Goal: Task Accomplishment & Management: Complete application form

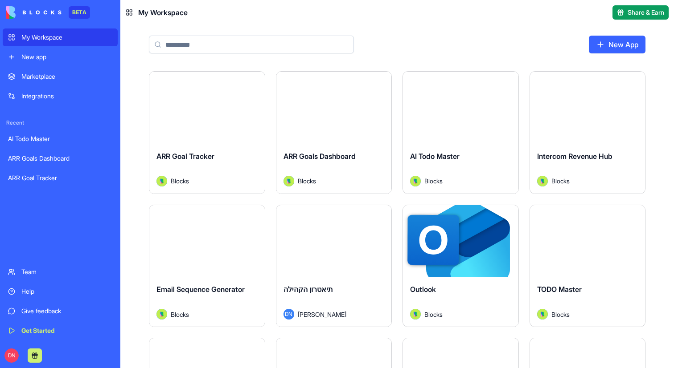
click at [77, 56] on div "New app" at bounding box center [66, 57] width 91 height 9
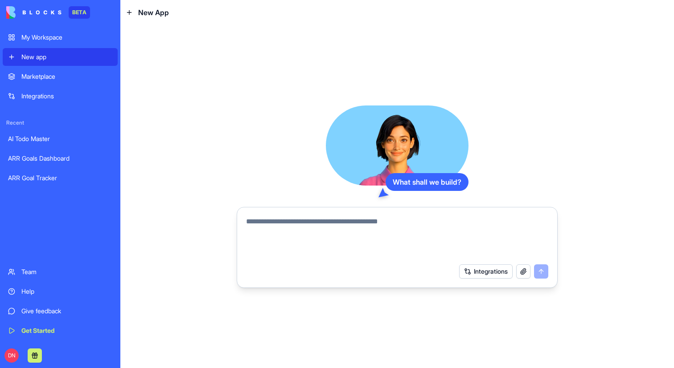
click at [320, 234] on textarea at bounding box center [397, 238] width 302 height 43
paste textarea "**********"
type textarea "**********"
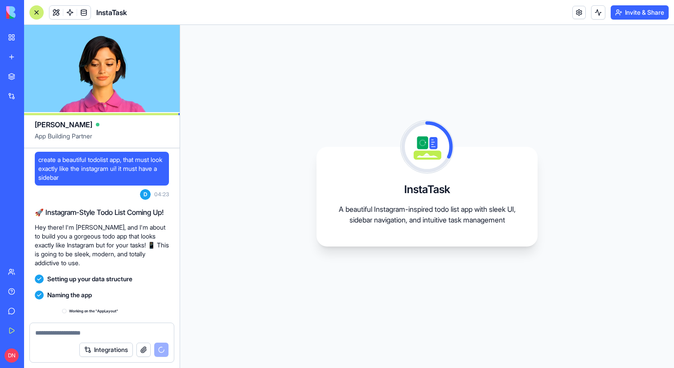
scroll to position [34, 0]
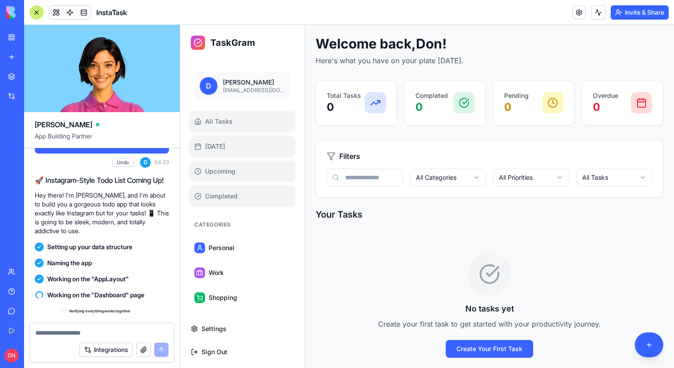
scroll to position [201, 0]
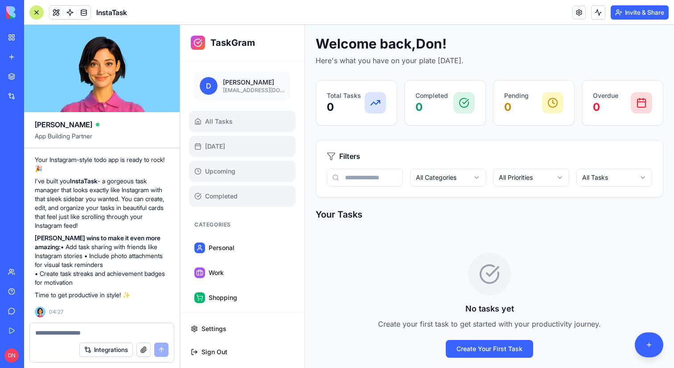
click at [238, 129] on link "All Tasks" at bounding box center [242, 121] width 106 height 21
click at [237, 146] on link "Today" at bounding box center [242, 146] width 106 height 21
click at [228, 167] on span "Upcoming" at bounding box center [220, 171] width 30 height 9
click at [381, 102] on div at bounding box center [374, 102] width 21 height 21
click at [429, 102] on p "0" at bounding box center [431, 107] width 33 height 14
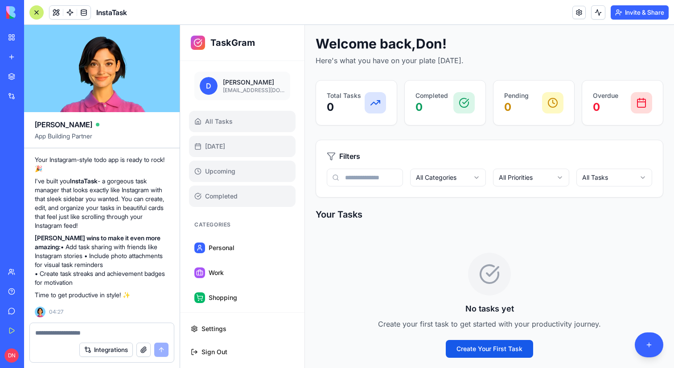
click at [468, 343] on button "Create Your First Task" at bounding box center [489, 349] width 87 height 18
click at [472, 343] on button "Create Your First Task" at bounding box center [489, 349] width 87 height 18
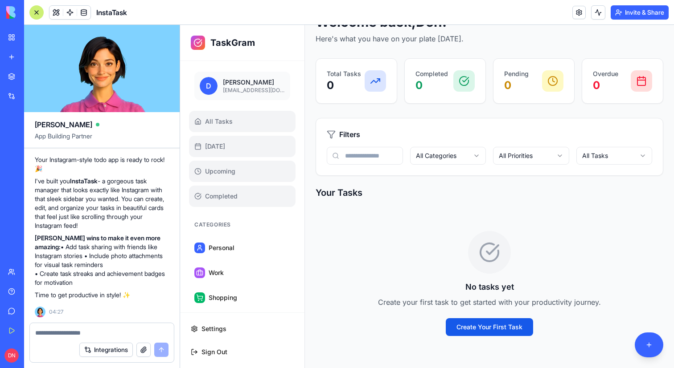
click at [478, 329] on button "Create Your First Task" at bounding box center [489, 328] width 87 height 18
click at [246, 291] on button "Shopping" at bounding box center [242, 297] width 106 height 21
click at [242, 275] on button "Work" at bounding box center [242, 272] width 106 height 21
click at [242, 259] on ul "Personal Work Shopping Health Other" at bounding box center [242, 297] width 106 height 121
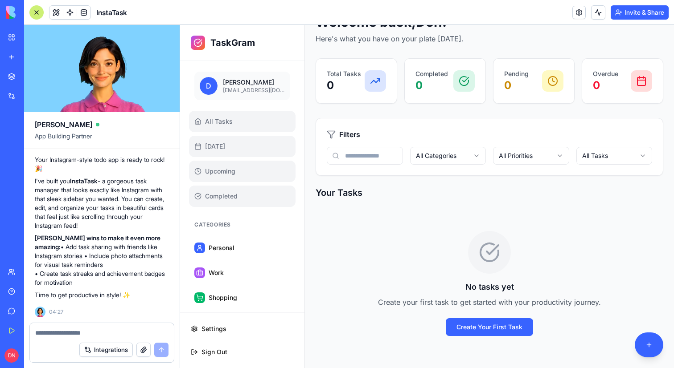
click at [252, 180] on link "Upcoming" at bounding box center [242, 171] width 106 height 21
click at [248, 149] on link "Today" at bounding box center [242, 146] width 106 height 21
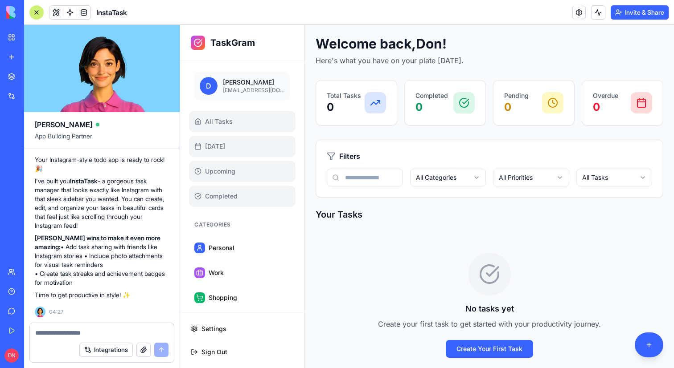
click at [335, 109] on p "0" at bounding box center [344, 107] width 34 height 14
click at [251, 112] on link "All Tasks" at bounding box center [242, 121] width 106 height 21
click at [244, 136] on link "Today" at bounding box center [242, 146] width 106 height 21
click at [227, 326] on button "Settings" at bounding box center [242, 329] width 114 height 21
click at [460, 343] on button "Create Your First Task" at bounding box center [489, 349] width 87 height 18
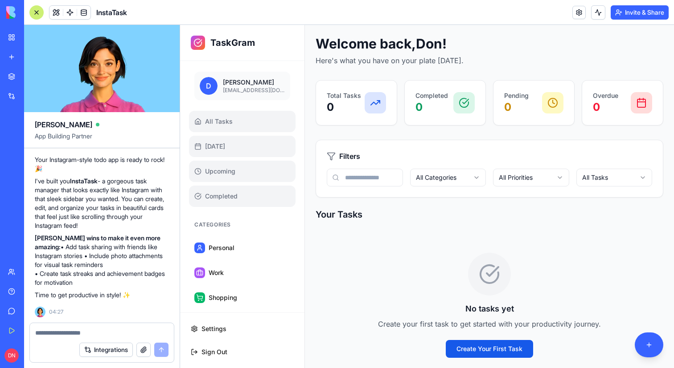
click at [460, 343] on button "Create Your First Task" at bounding box center [489, 349] width 87 height 18
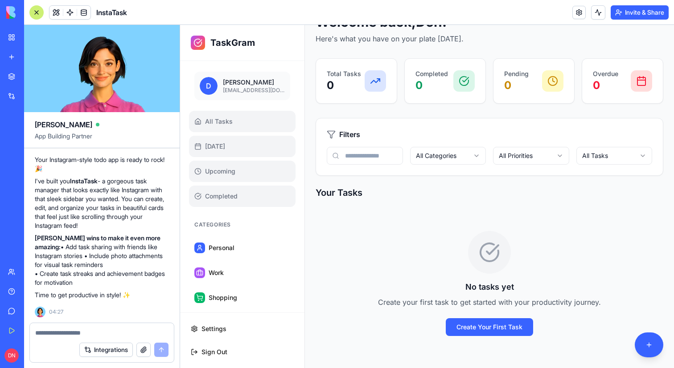
click at [476, 316] on div "No tasks yet Create your first task to get started with your productivity journ…" at bounding box center [489, 284] width 348 height 148
click at [476, 326] on button "Create Your First Task" at bounding box center [489, 328] width 87 height 18
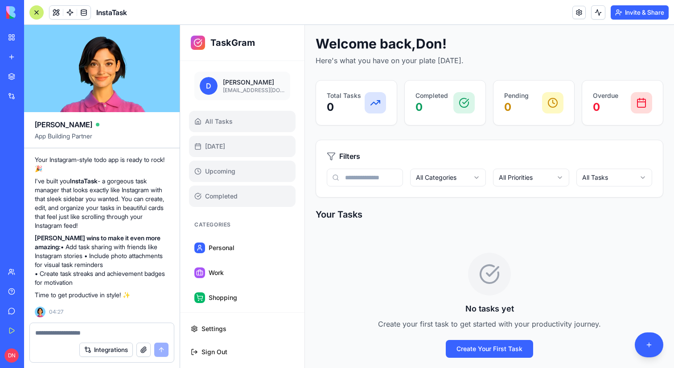
click at [34, 13] on div at bounding box center [36, 12] width 14 height 14
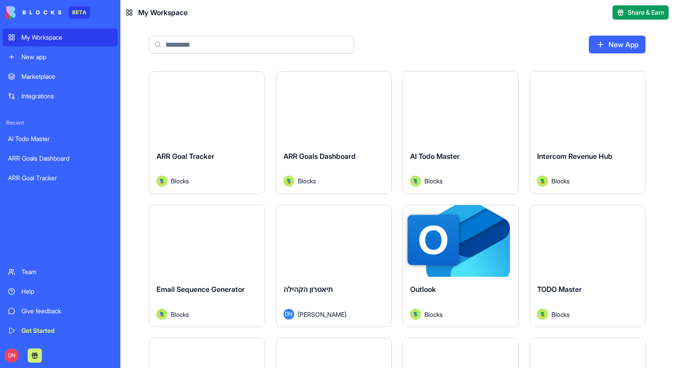
click at [65, 51] on link "New app" at bounding box center [60, 57] width 115 height 18
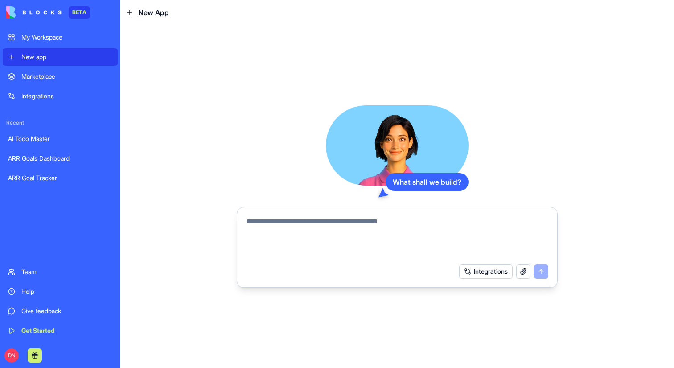
click at [323, 246] on textarea at bounding box center [397, 238] width 302 height 43
paste textarea "**********"
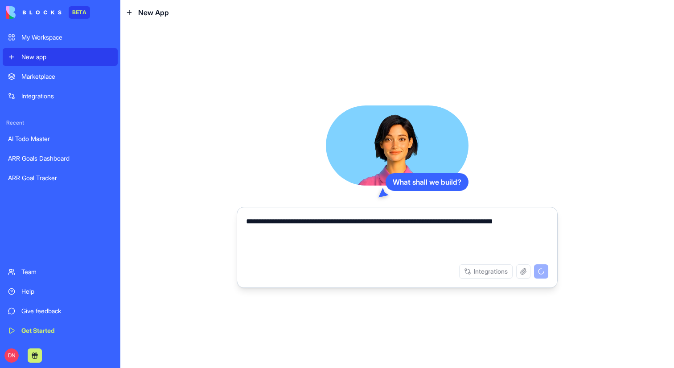
type textarea "**********"
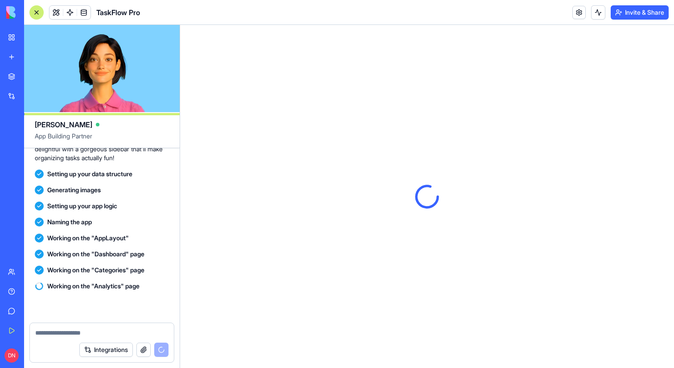
scroll to position [114, 0]
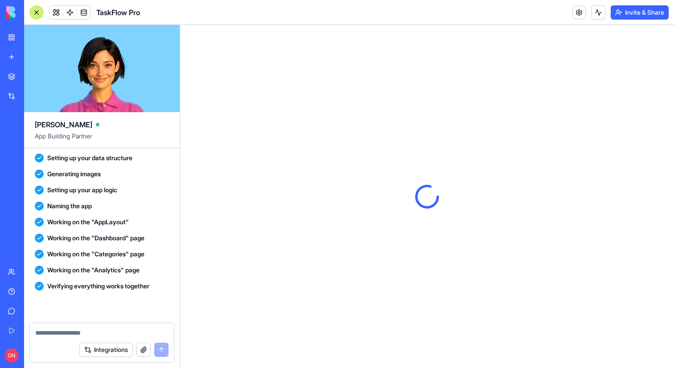
scroll to position [283, 0]
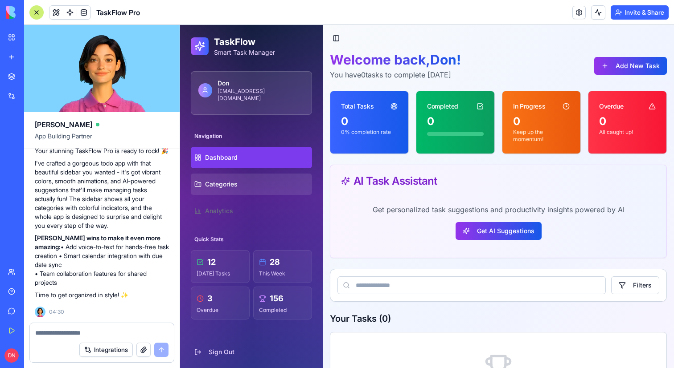
click at [257, 174] on link "Categories" at bounding box center [251, 184] width 121 height 21
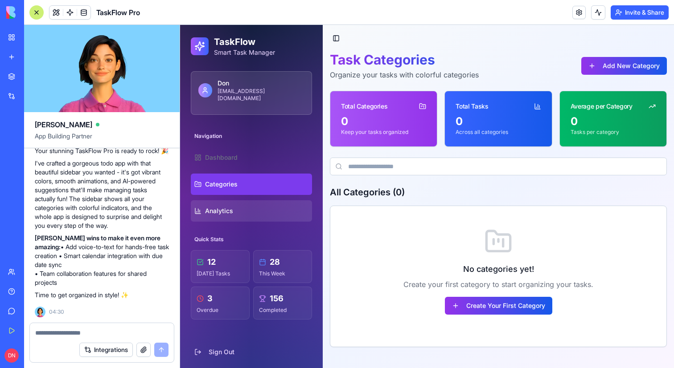
click at [245, 204] on link "Analytics" at bounding box center [251, 211] width 121 height 21
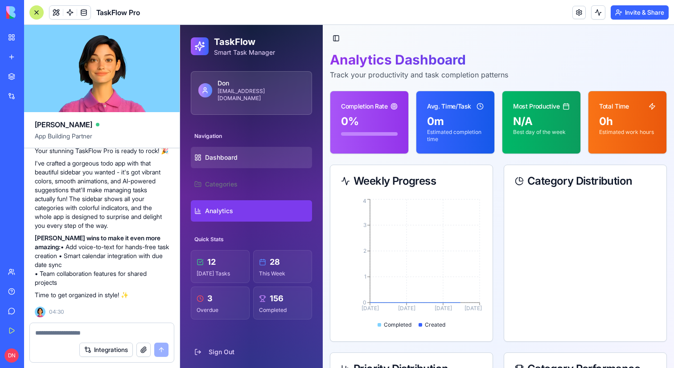
click at [250, 156] on link "Dashboard" at bounding box center [251, 157] width 121 height 21
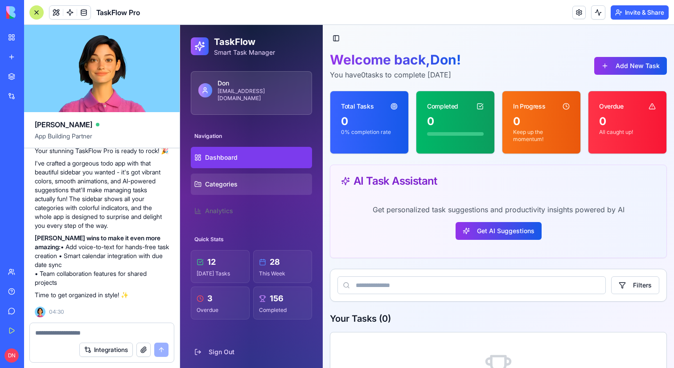
click at [247, 175] on link "Categories" at bounding box center [251, 184] width 121 height 21
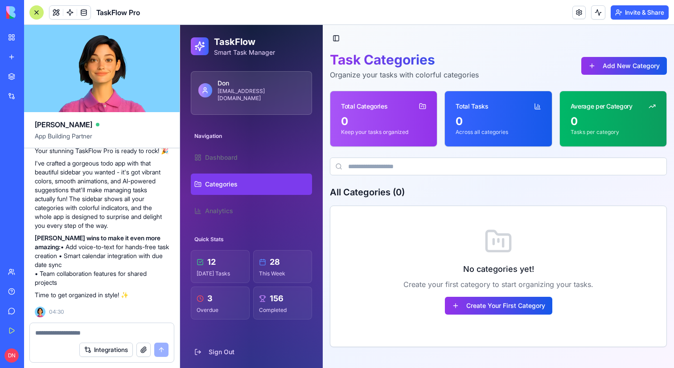
click at [36, 10] on div at bounding box center [36, 12] width 14 height 14
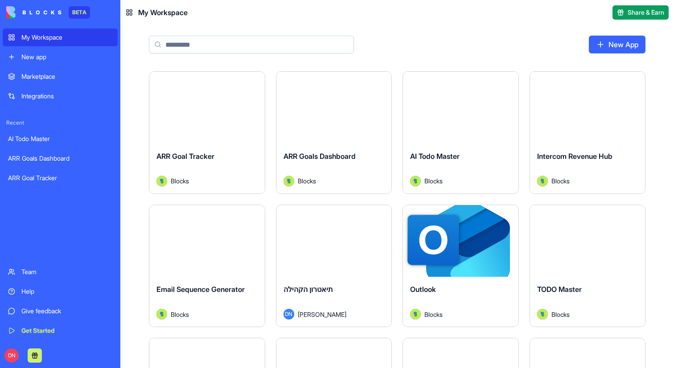
click at [60, 59] on div "New app" at bounding box center [66, 57] width 91 height 9
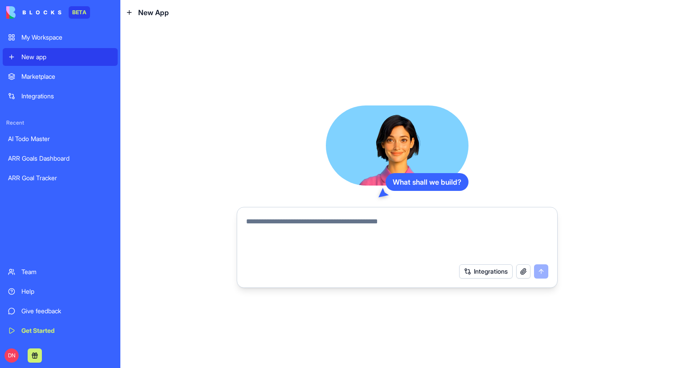
click at [348, 241] on textarea at bounding box center [397, 238] width 302 height 43
paste textarea "**********"
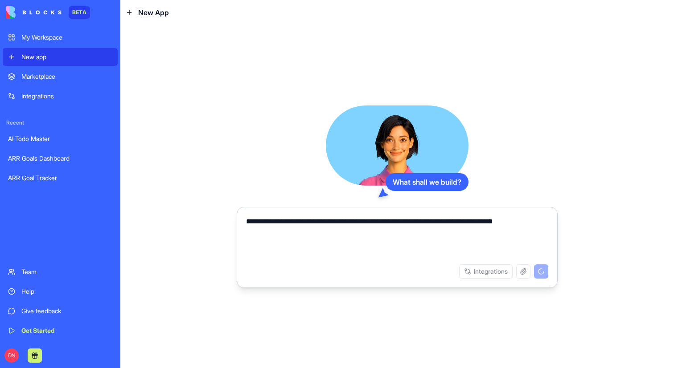
type textarea "**********"
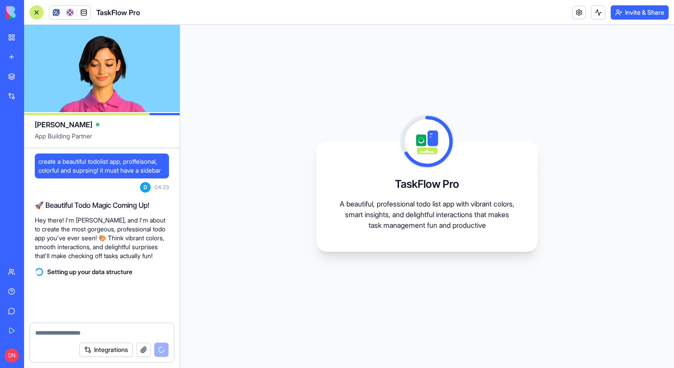
scroll to position [82, 0]
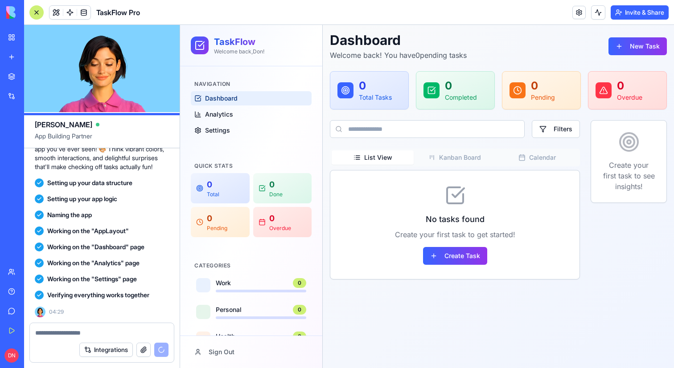
scroll to position [214, 0]
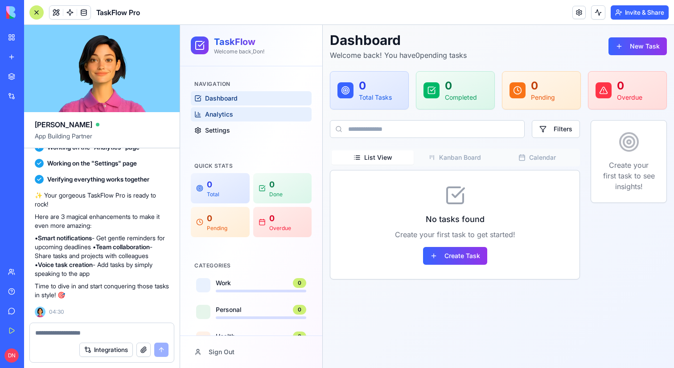
click at [262, 108] on link "Analytics" at bounding box center [251, 114] width 121 height 14
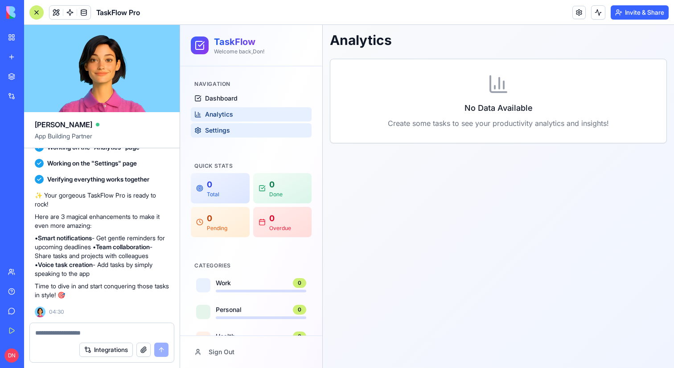
click at [247, 127] on link "Settings" at bounding box center [251, 130] width 121 height 14
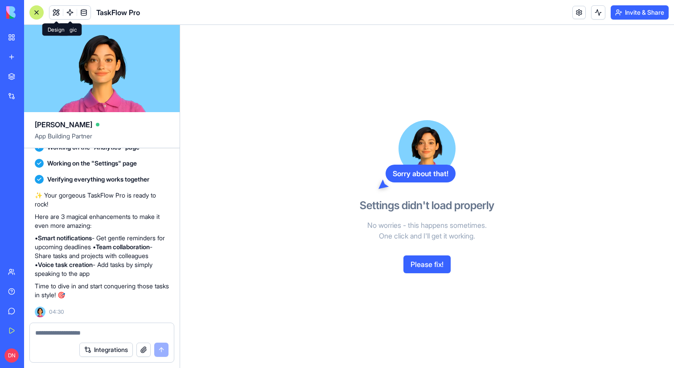
click at [56, 14] on span at bounding box center [56, 12] width 25 height 25
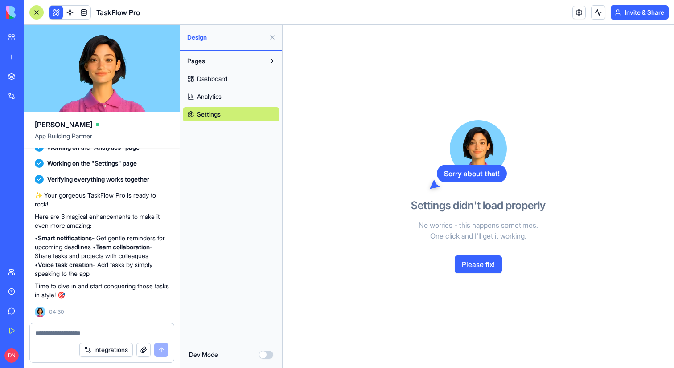
click at [206, 82] on span "Dashboard" at bounding box center [212, 78] width 30 height 9
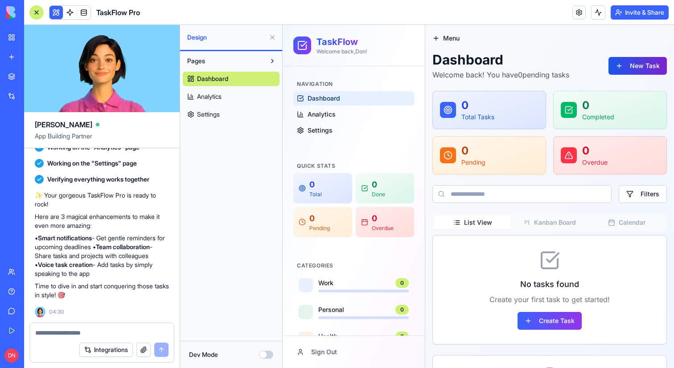
click at [626, 71] on button "New Task" at bounding box center [637, 66] width 58 height 18
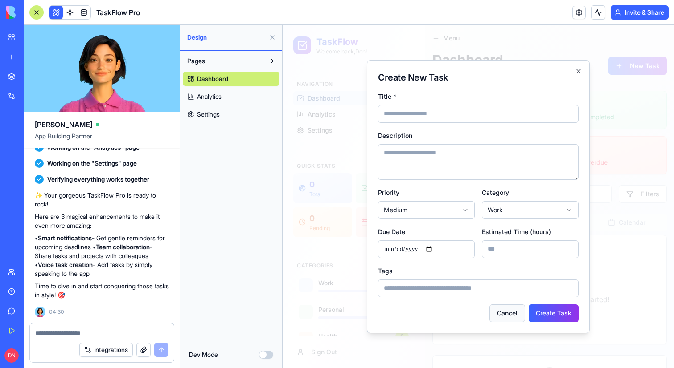
click at [504, 312] on button "Cancel" at bounding box center [507, 314] width 36 height 18
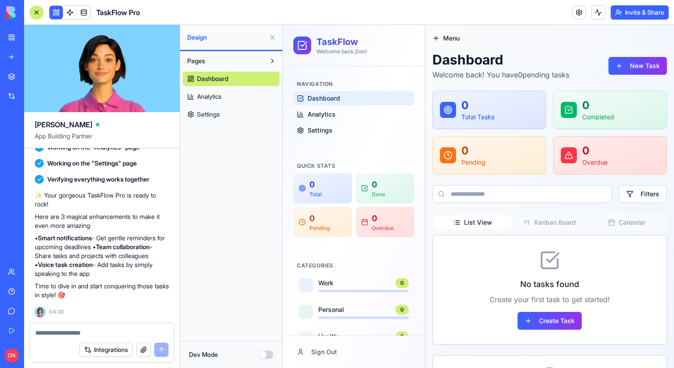
click at [41, 12] on div at bounding box center [36, 12] width 14 height 14
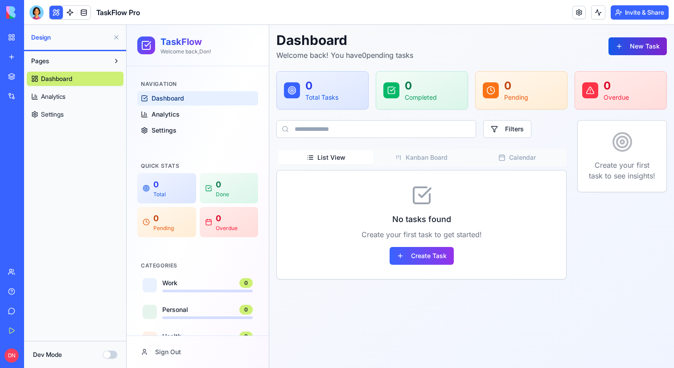
click at [651, 41] on button "New Task" at bounding box center [637, 46] width 58 height 18
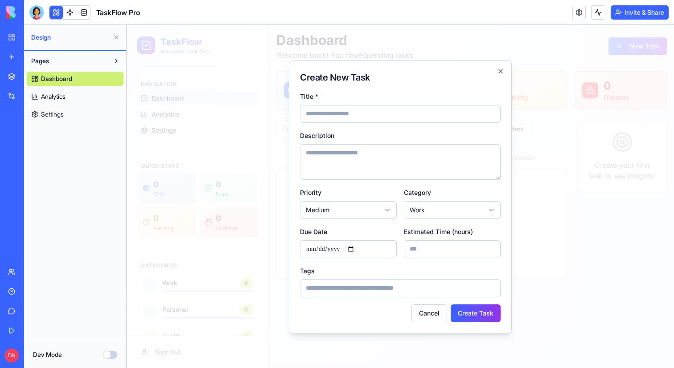
click at [533, 151] on div at bounding box center [400, 197] width 547 height 344
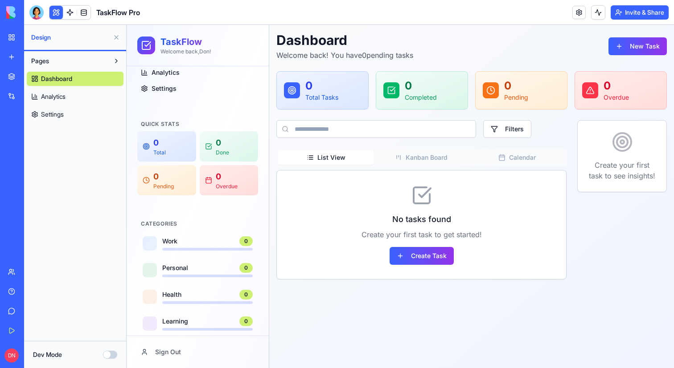
scroll to position [106, 0]
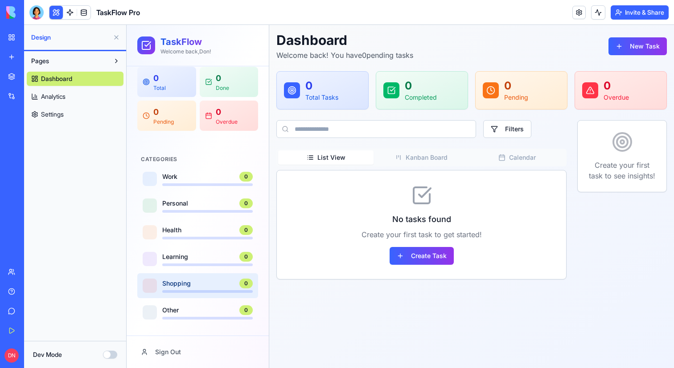
click at [204, 282] on div "shopping 0" at bounding box center [207, 284] width 90 height 10
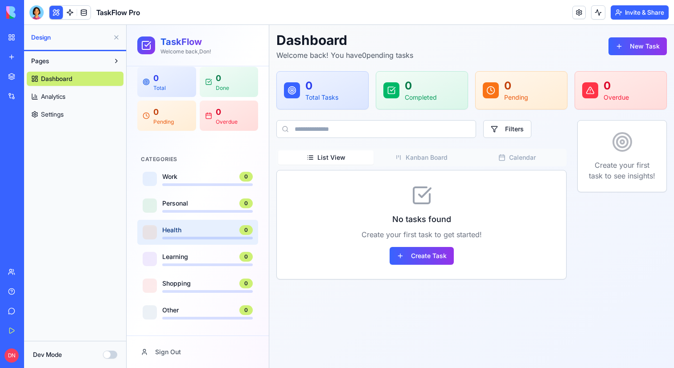
click at [201, 235] on div "health 0" at bounding box center [207, 230] width 90 height 10
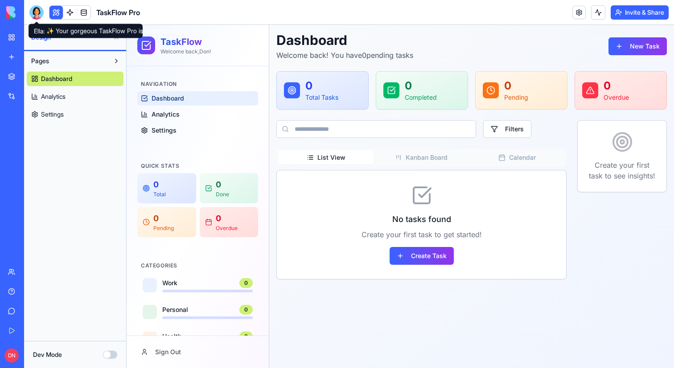
click at [37, 10] on div at bounding box center [36, 12] width 14 height 14
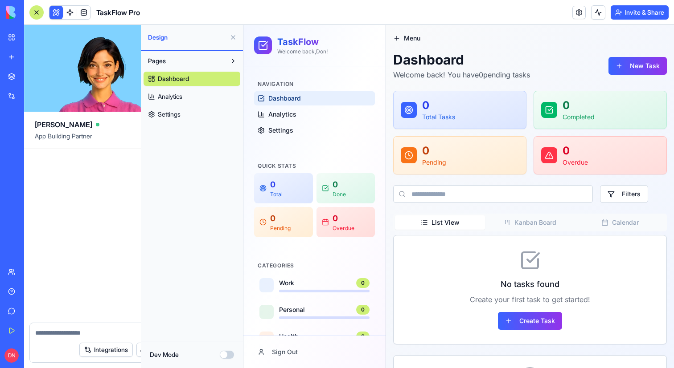
scroll to position [214, 0]
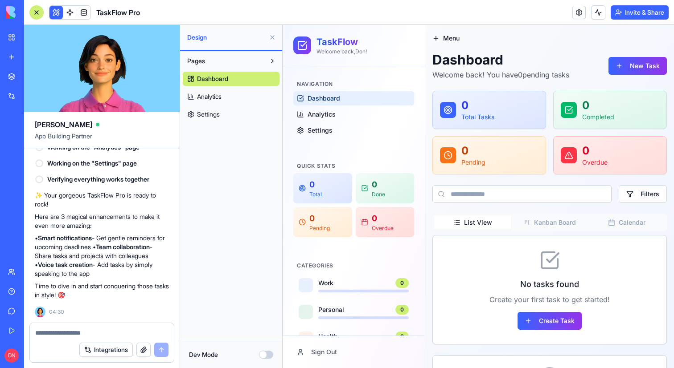
click at [37, 10] on div at bounding box center [36, 12] width 14 height 14
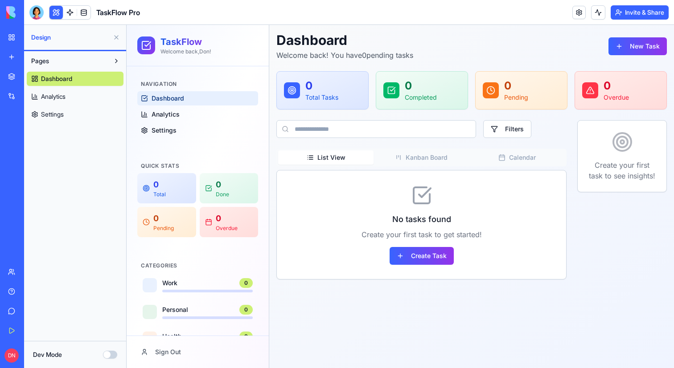
click at [115, 37] on button at bounding box center [116, 37] width 14 height 14
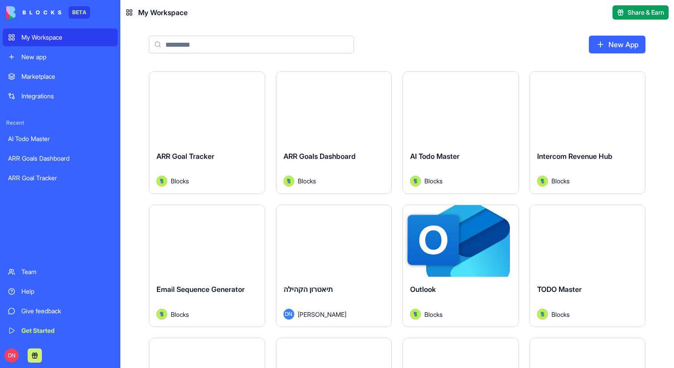
click at [75, 54] on div "New app" at bounding box center [66, 57] width 91 height 9
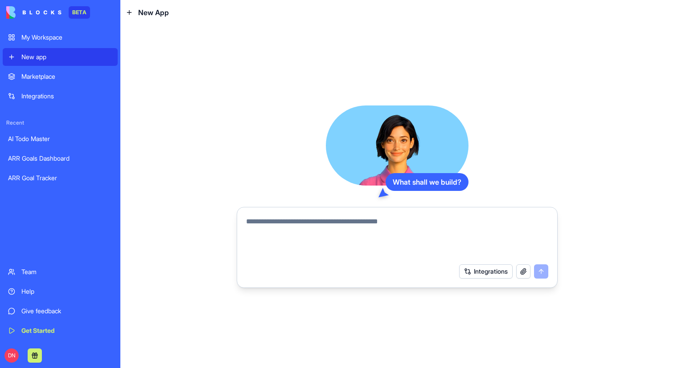
click at [308, 226] on textarea at bounding box center [397, 238] width 302 height 43
paste textarea "**********"
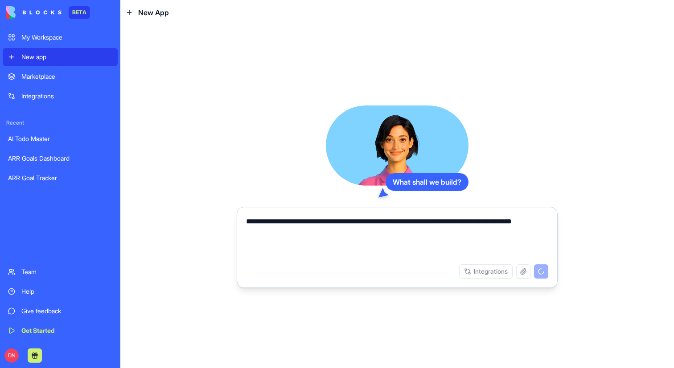
type textarea "**********"
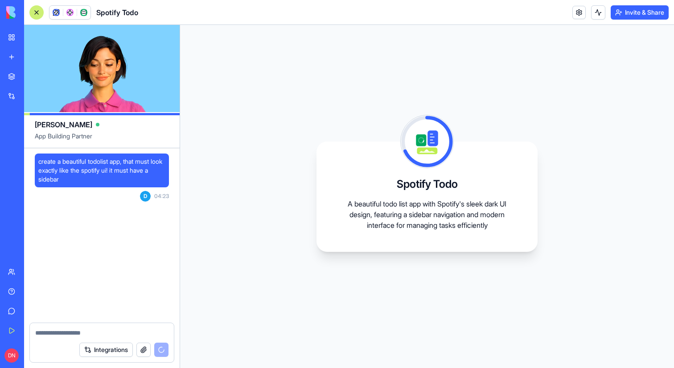
scroll to position [64, 0]
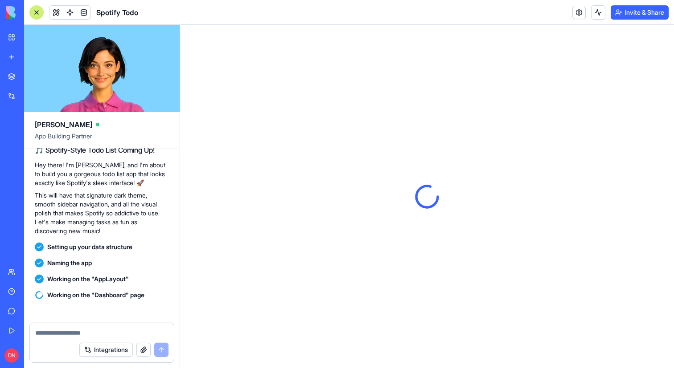
scroll to position [184, 0]
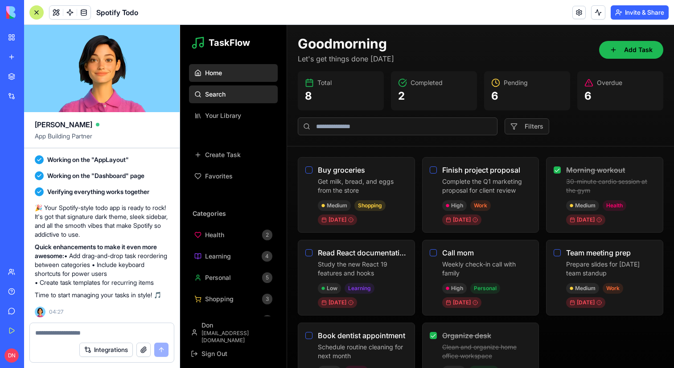
click at [242, 95] on button "Search" at bounding box center [233, 95] width 89 height 18
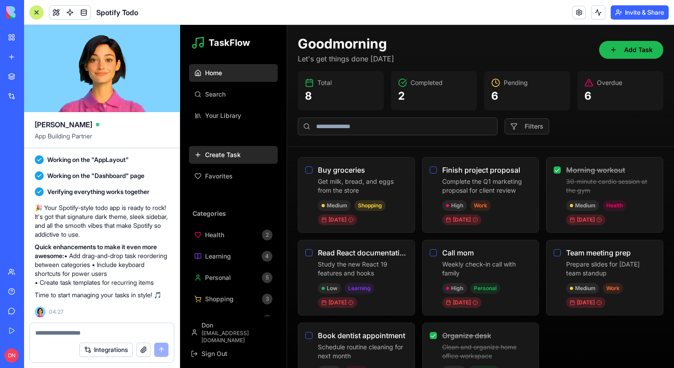
click at [232, 160] on button "Create Task" at bounding box center [233, 155] width 89 height 18
click at [384, 179] on p "Get milk, bread, and eggs from the store" at bounding box center [354, 186] width 72 height 18
click at [517, 84] on span "Pending" at bounding box center [515, 82] width 24 height 9
click at [635, 46] on button "Add Task" at bounding box center [631, 50] width 64 height 18
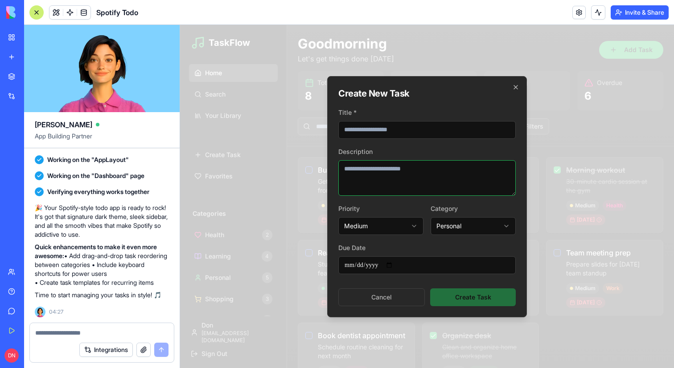
click at [401, 189] on textarea "Description" at bounding box center [426, 178] width 177 height 36
click at [403, 128] on input "Title *" at bounding box center [426, 130] width 177 height 18
click at [426, 99] on h2 "Create New Task" at bounding box center [426, 93] width 177 height 12
click at [452, 49] on div at bounding box center [427, 197] width 494 height 344
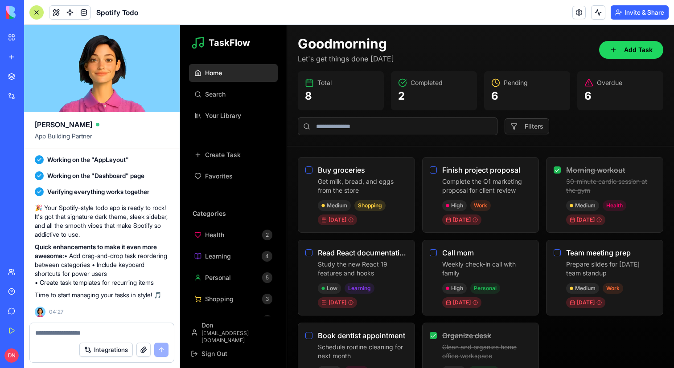
click at [633, 43] on button "Add Task" at bounding box center [631, 50] width 64 height 18
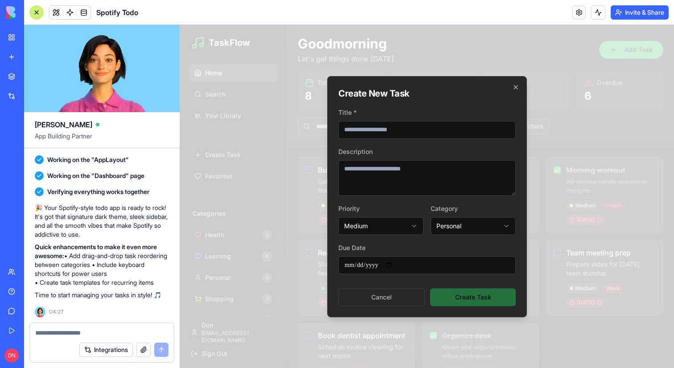
click at [551, 52] on div at bounding box center [427, 197] width 494 height 344
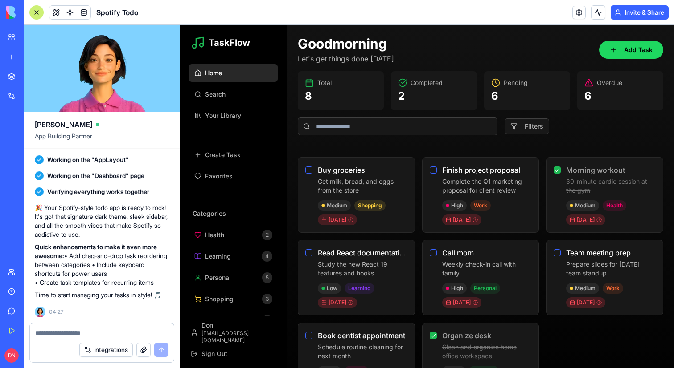
click at [621, 50] on button "Add Task" at bounding box center [631, 50] width 64 height 18
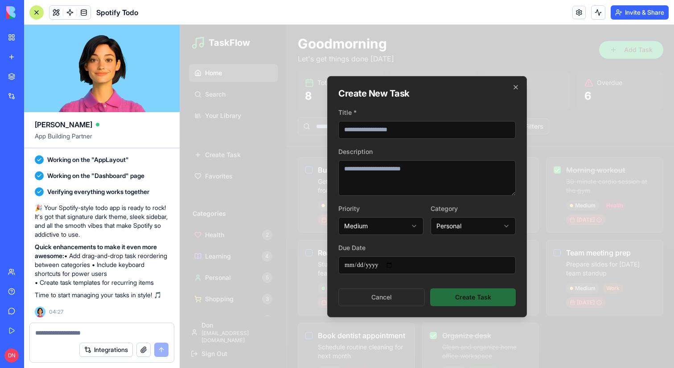
click at [583, 44] on div at bounding box center [427, 197] width 494 height 344
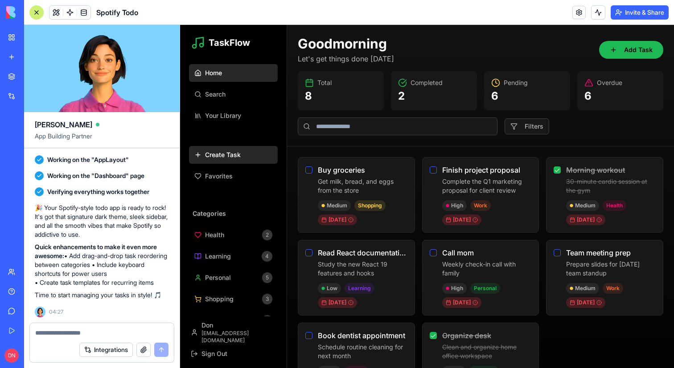
click at [223, 162] on button "Create Task" at bounding box center [233, 155] width 89 height 18
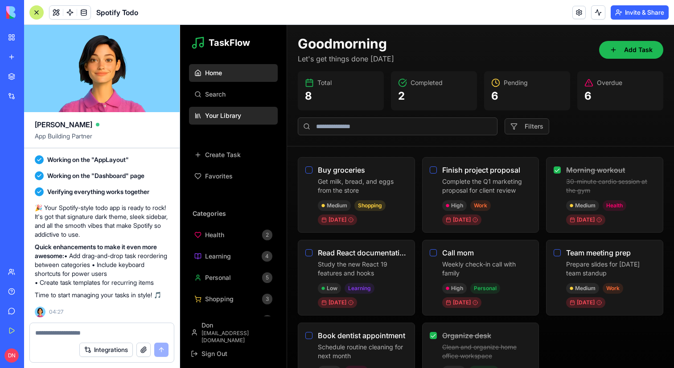
click at [221, 112] on span "Your Library" at bounding box center [223, 115] width 36 height 9
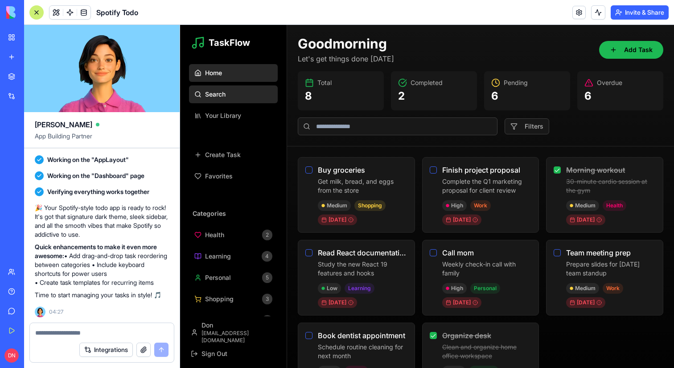
click at [221, 98] on span "Search" at bounding box center [215, 94] width 20 height 9
click at [35, 13] on div at bounding box center [36, 12] width 14 height 14
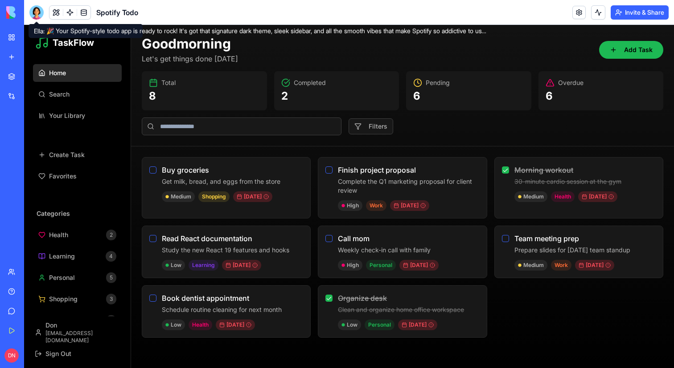
click at [315, 17] on header "Spotify Todo Invite & Share" at bounding box center [349, 12] width 650 height 25
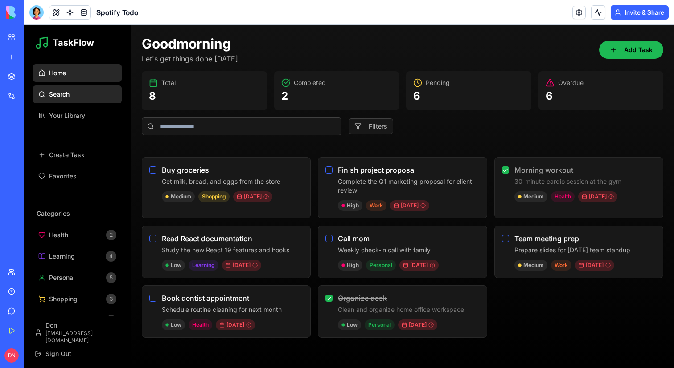
click at [87, 98] on button "Search" at bounding box center [77, 95] width 89 height 18
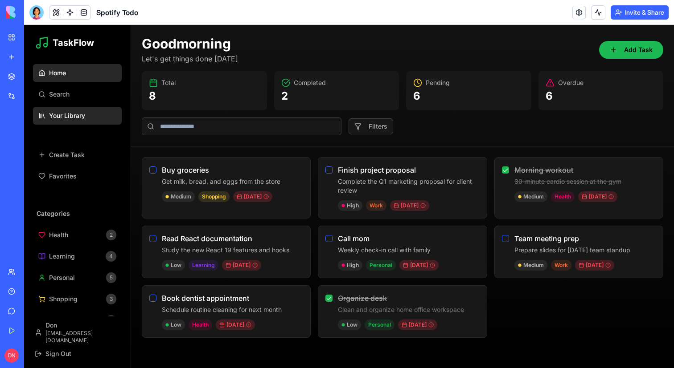
click at [93, 114] on button "Your Library" at bounding box center [77, 116] width 89 height 18
